Goal: Task Accomplishment & Management: Manage account settings

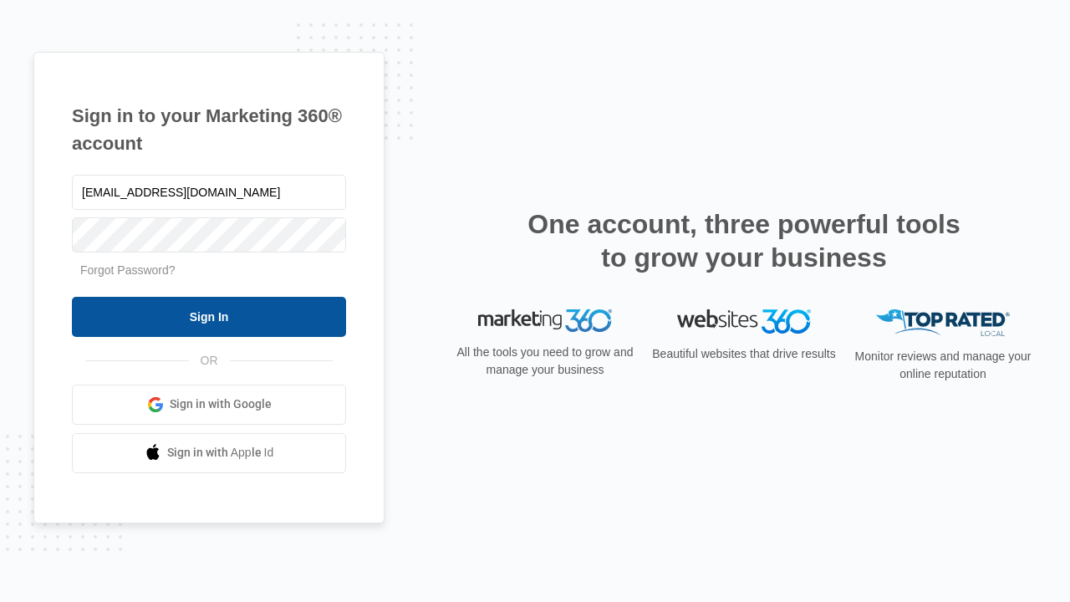
click at [209, 316] on input "Sign In" at bounding box center [209, 317] width 274 height 40
